Goal: Task Accomplishment & Management: Manage account settings

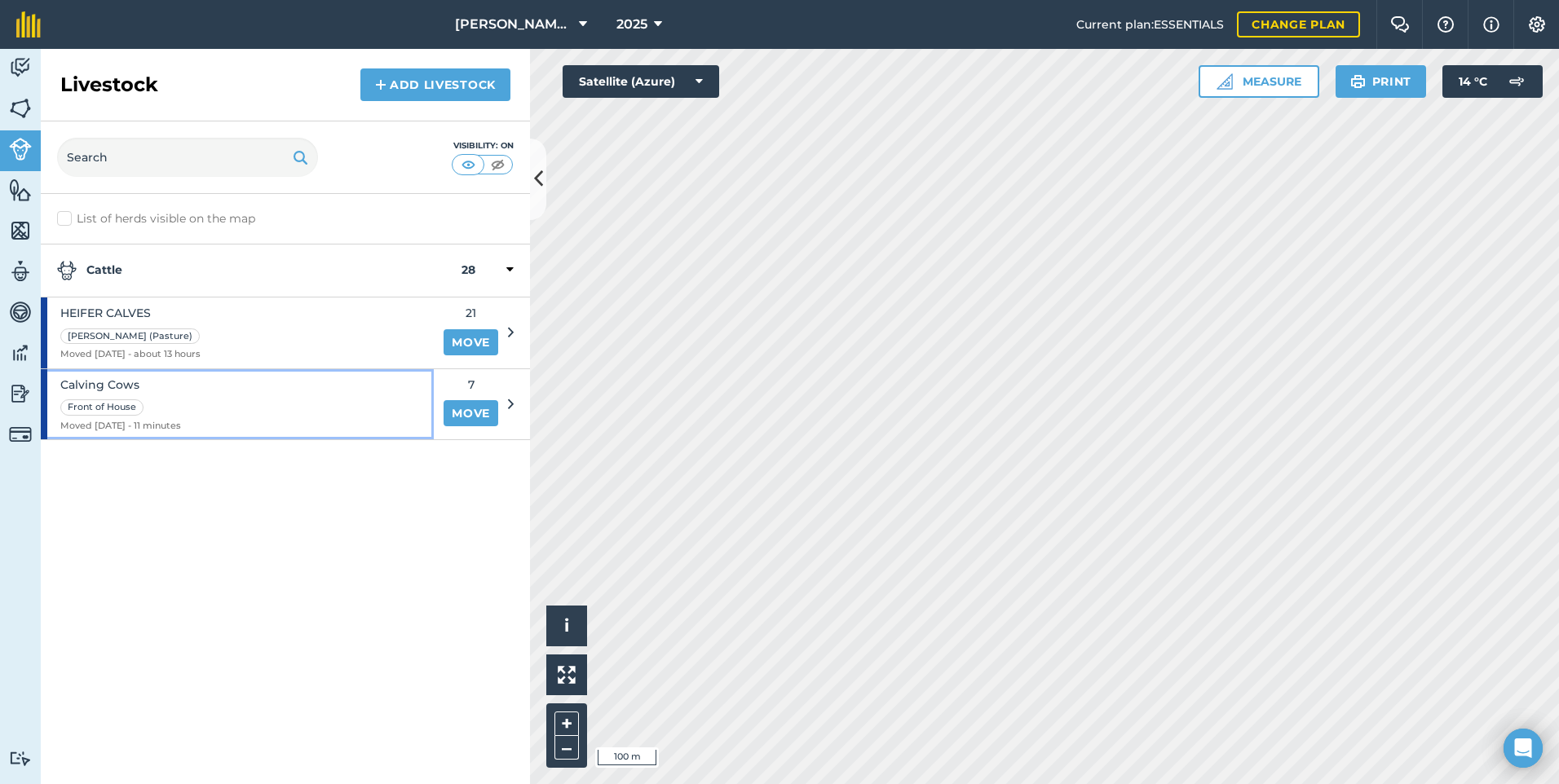
click at [289, 397] on div "Calving Cows Front of House Moved [DATE] - 11 minutes" at bounding box center [237, 405] width 393 height 71
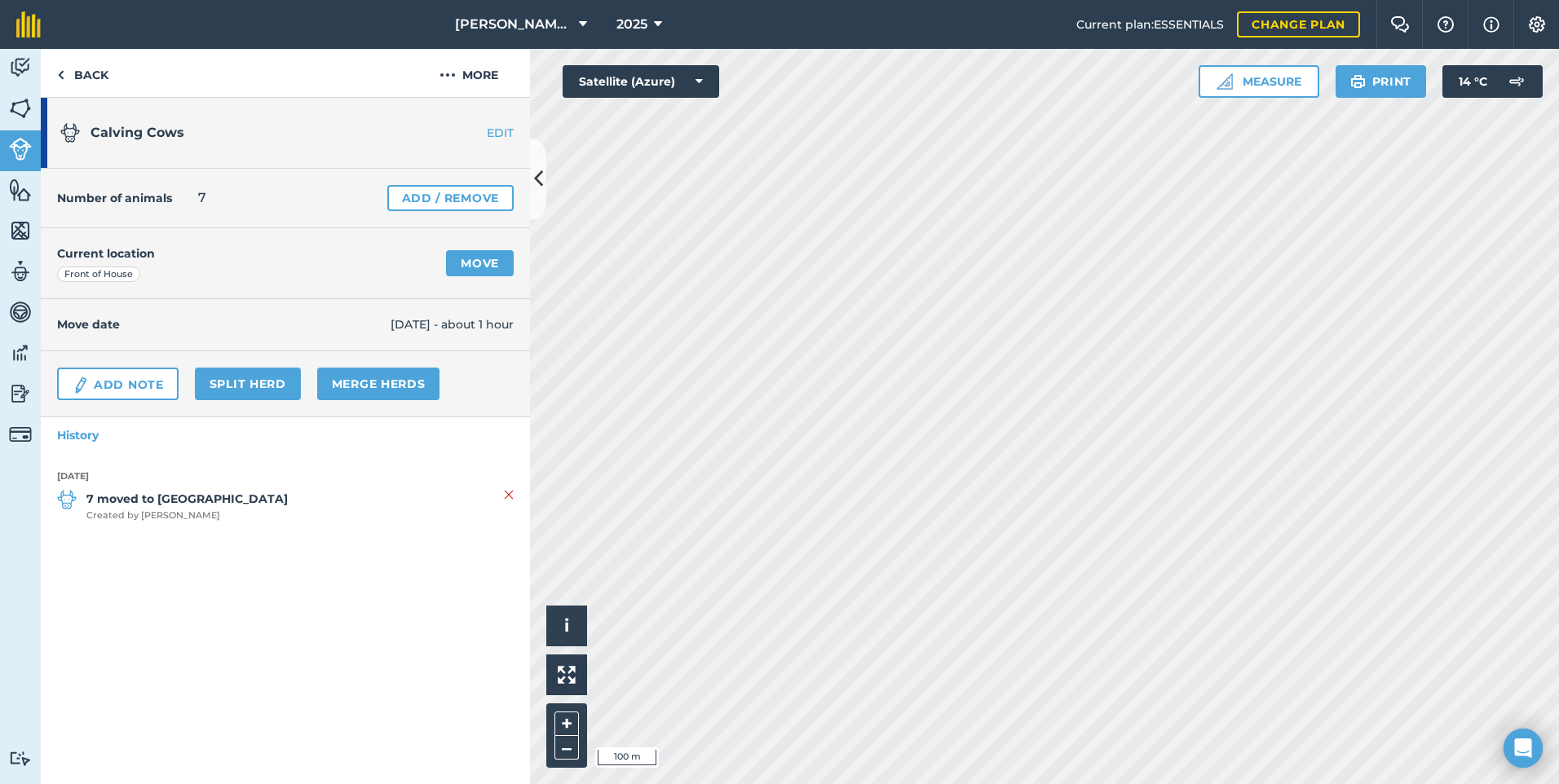
click at [498, 132] on link "EDIT" at bounding box center [479, 133] width 103 height 17
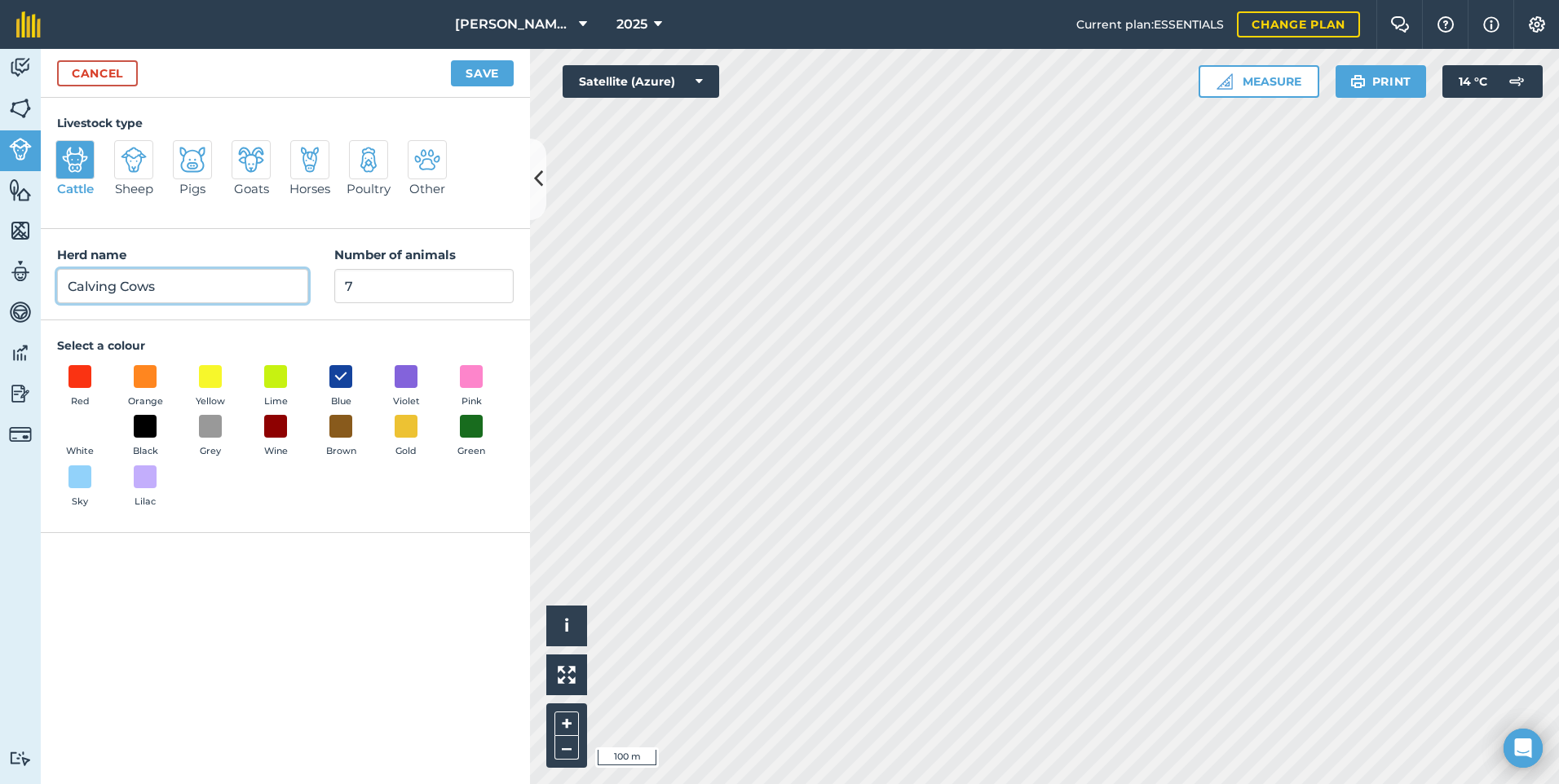
drag, startPoint x: 166, startPoint y: 289, endPoint x: 79, endPoint y: 295, distance: 87.2
click at [79, 295] on input "Calving Cows" at bounding box center [183, 286] width 251 height 34
type input "CALVING COWS"
click at [495, 77] on button "Save" at bounding box center [483, 74] width 63 height 26
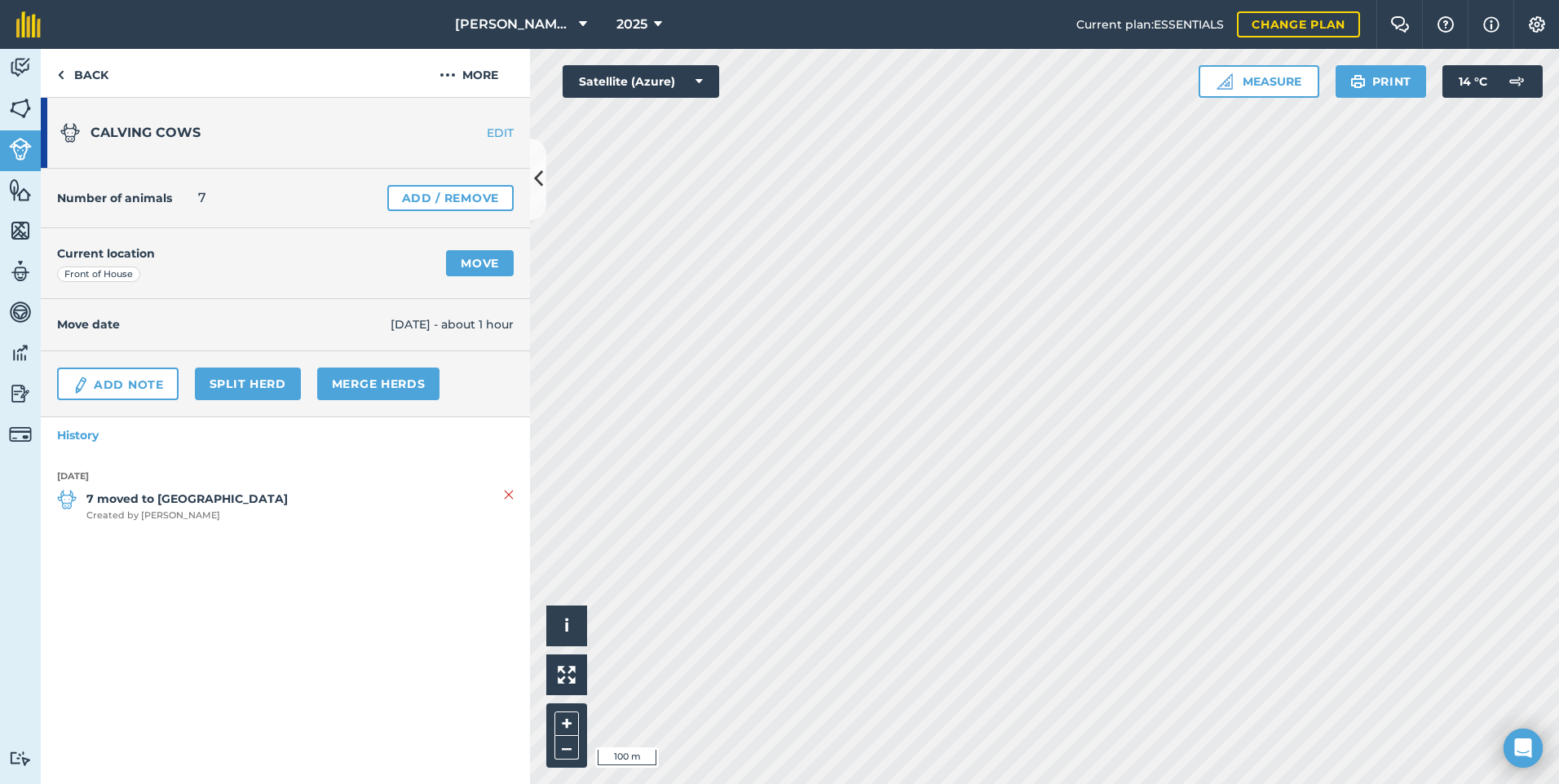
click at [490, 129] on link "EDIT" at bounding box center [479, 133] width 103 height 17
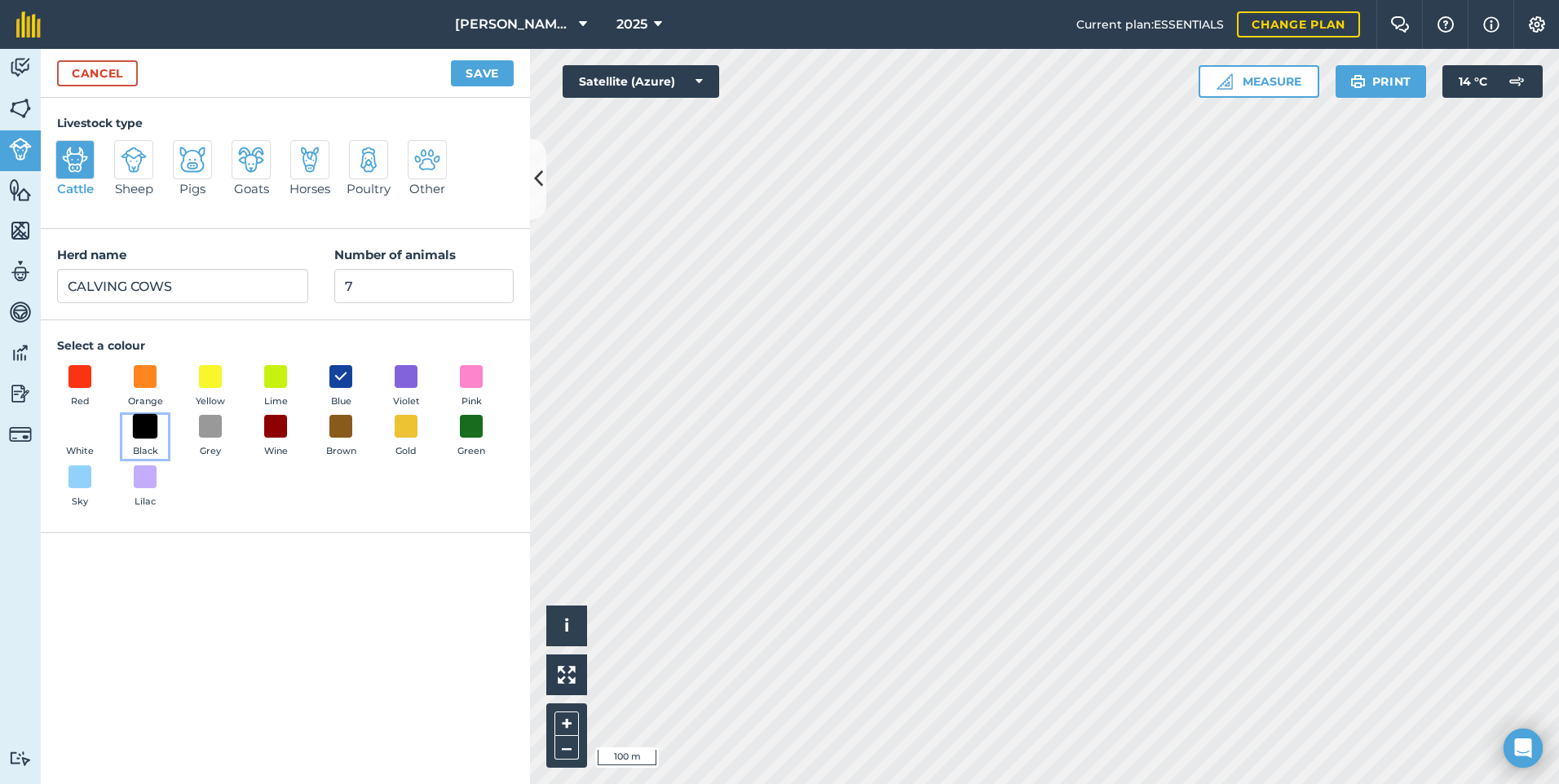
click at [146, 422] on span at bounding box center [145, 426] width 26 height 26
click at [486, 74] on button "Save" at bounding box center [483, 74] width 63 height 26
